Goal: Task Accomplishment & Management: Manage account settings

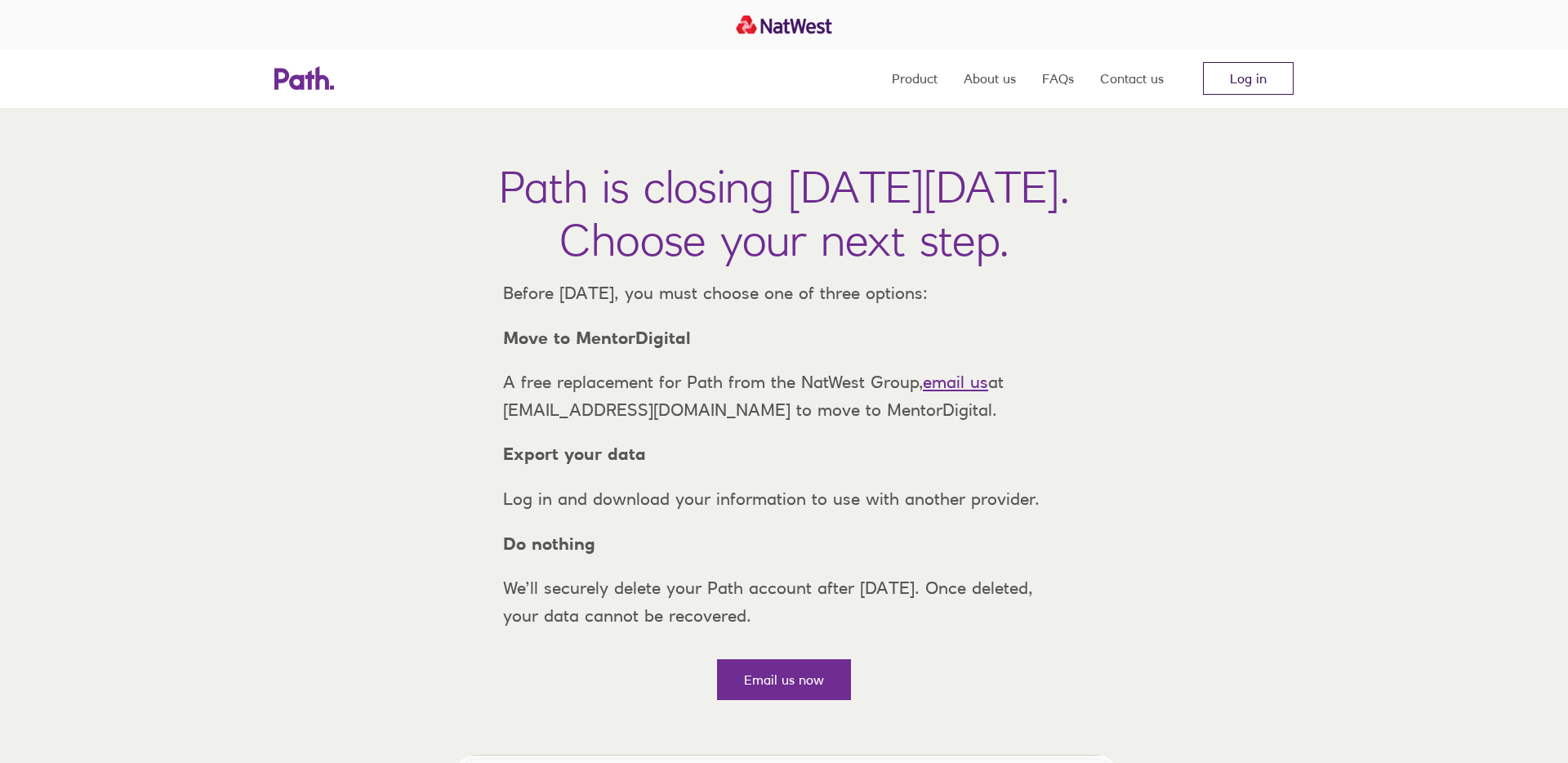
click at [1266, 77] on link "Log in" at bounding box center [1248, 78] width 90 height 33
click at [1254, 59] on nav "Product About us FAQs Contact us Log in" at bounding box center [1093, 78] width 402 height 58
click at [1254, 85] on link "Log in" at bounding box center [1248, 78] width 90 height 33
